Goal: Task Accomplishment & Management: Manage account settings

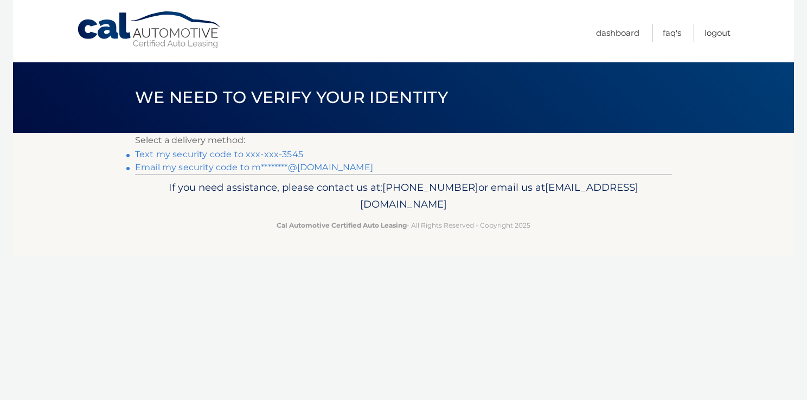
click at [282, 155] on link "Text my security code to xxx-xxx-3545" at bounding box center [219, 154] width 168 height 10
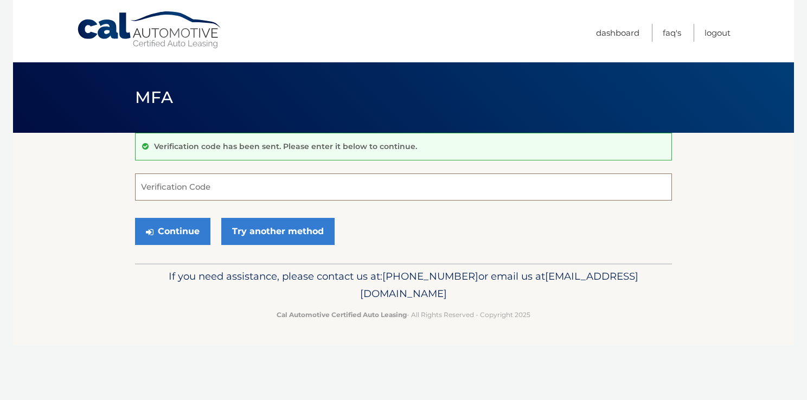
click at [209, 191] on input "Verification Code" at bounding box center [403, 187] width 537 height 27
type input "537566"
click at [184, 234] on button "Continue" at bounding box center [172, 231] width 75 height 27
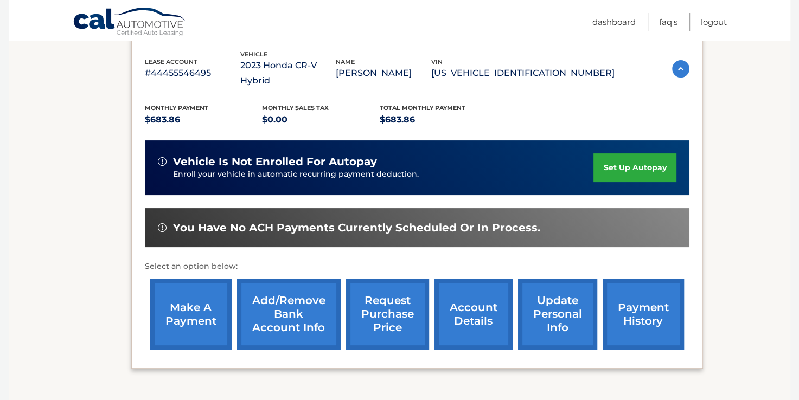
scroll to position [197, 0]
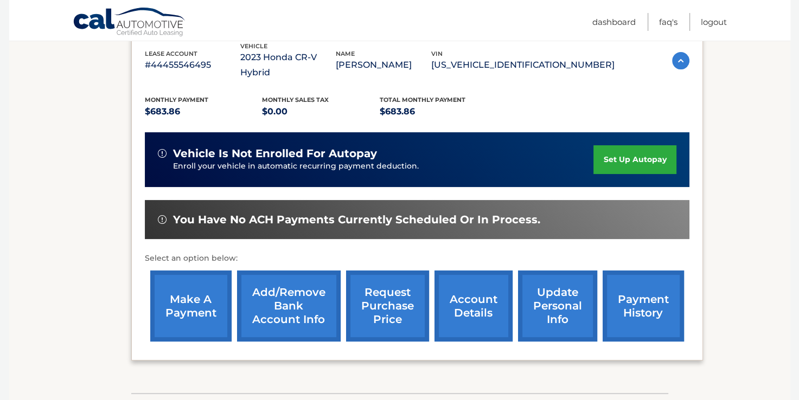
click at [195, 287] on link "make a payment" at bounding box center [190, 306] width 81 height 71
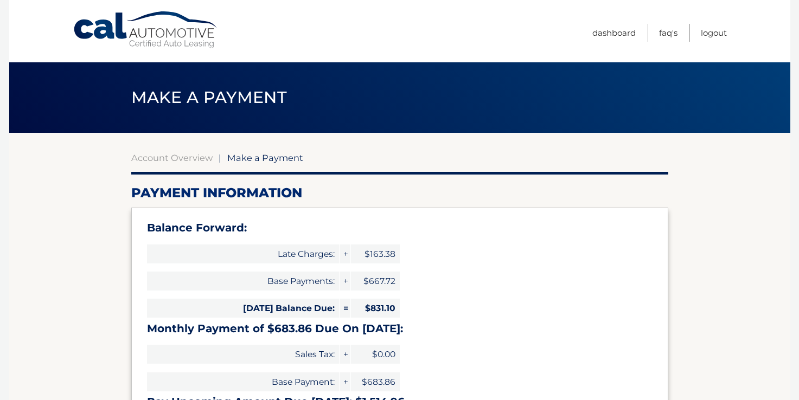
select select "YTM0YTI3NDUtMmJmMS00NWIwLWJmYTItZTMwYzllN2FjMjgx"
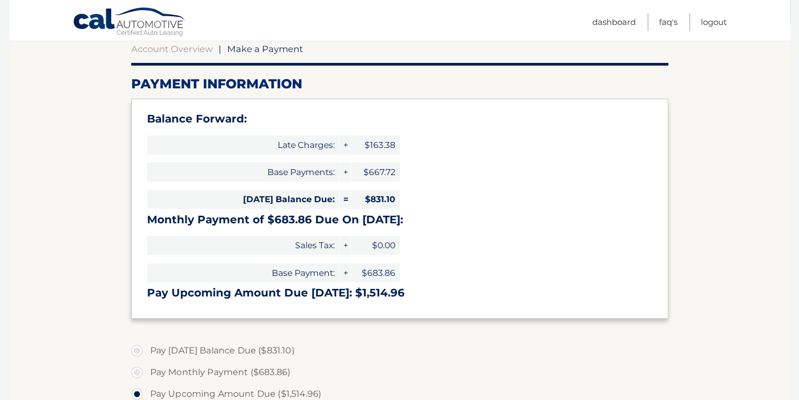
scroll to position [111, 0]
